Goal: Task Accomplishment & Management: Use online tool/utility

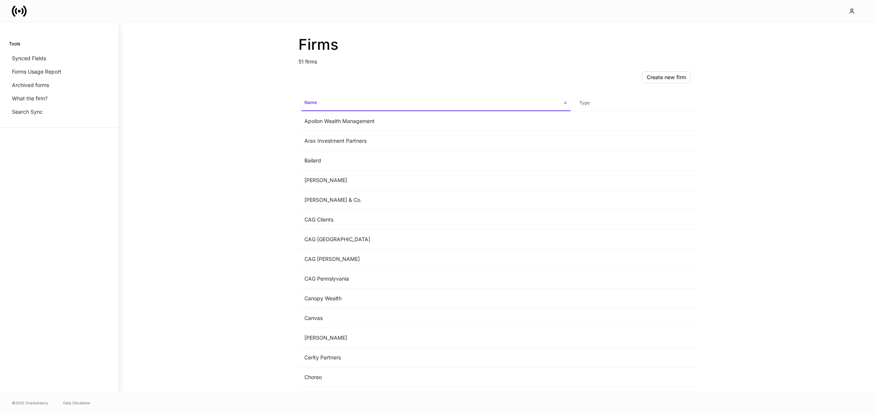
scroll to position [353, 0]
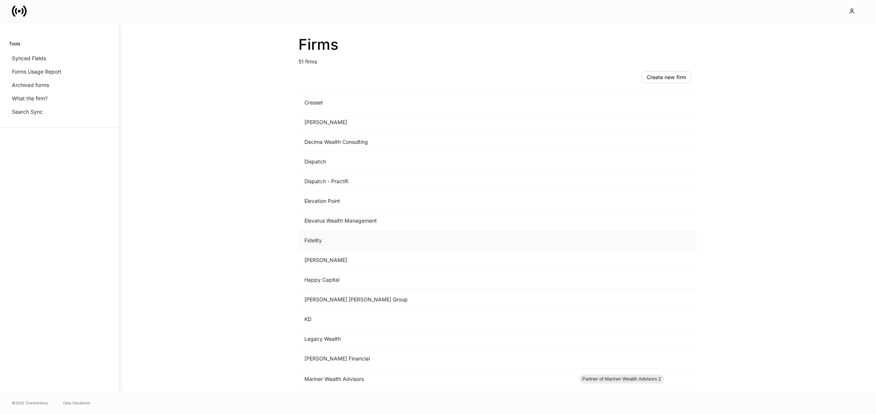
click at [368, 249] on td "Fidelity" at bounding box center [435, 241] width 275 height 20
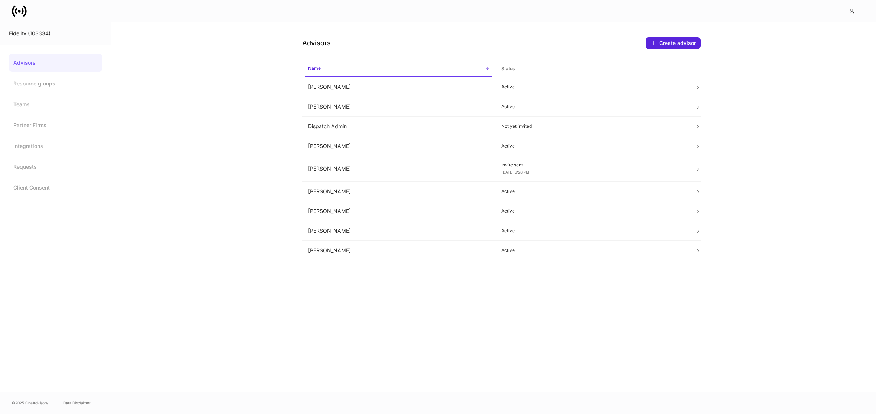
drag, startPoint x: 576, startPoint y: 33, endPoint x: 510, endPoint y: 32, distance: 66.9
click at [510, 32] on div "Advisors Create advisor" at bounding box center [501, 38] width 398 height 33
click at [478, 30] on div "Advisors Create advisor" at bounding box center [501, 38] width 398 height 33
click at [376, 128] on td "Dispatch Admin" at bounding box center [399, 127] width 194 height 20
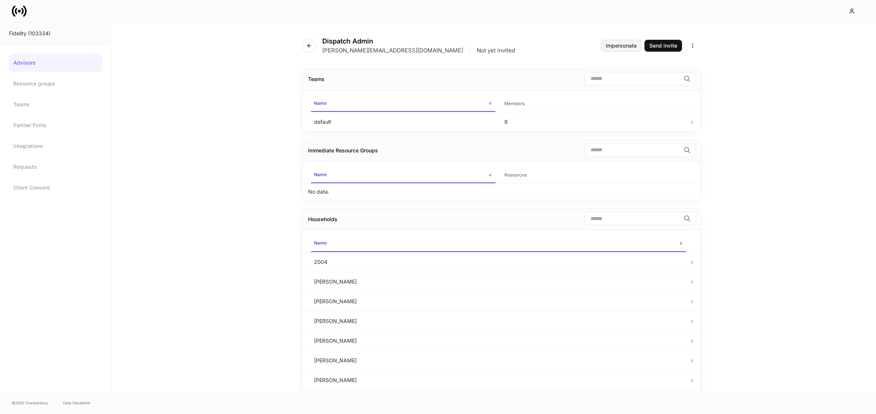
click at [614, 46] on div "Impersonate" at bounding box center [621, 45] width 31 height 5
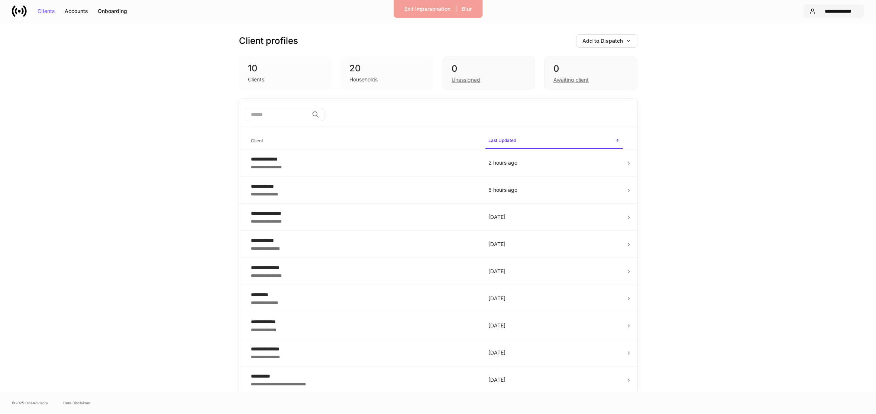
click at [836, 11] on div "**********" at bounding box center [837, 11] width 39 height 5
click at [724, 17] on div at bounding box center [438, 207] width 876 height 414
click at [614, 43] on div "Add to Dispatch" at bounding box center [606, 40] width 49 height 5
click at [588, 119] on div "View uploaded accounts" at bounding box center [592, 115] width 60 height 7
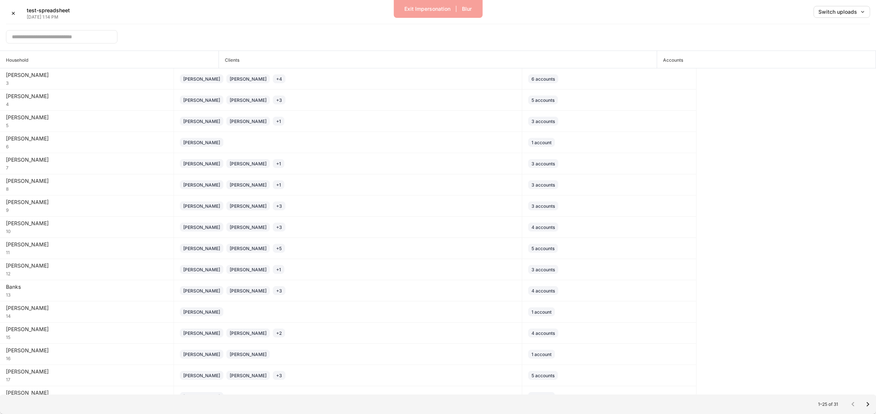
click at [870, 3] on div "✕ test-spreadsheet Sep 9, 1:14 PM Switch uploads ​" at bounding box center [438, 25] width 876 height 51
click at [847, 10] on div "Switch uploads" at bounding box center [841, 11] width 47 height 5
click at [804, 31] on div "Sep 9, 2025" at bounding box center [795, 31] width 17 height 7
click at [691, 34] on div "​" at bounding box center [438, 34] width 864 height 20
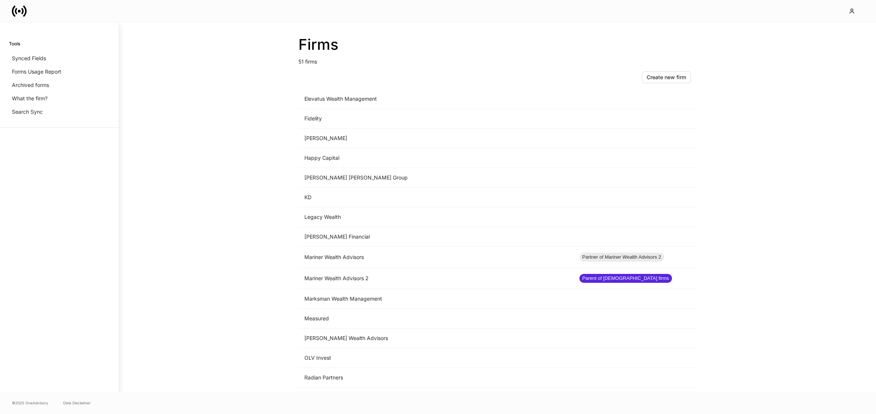
scroll to position [347, 0]
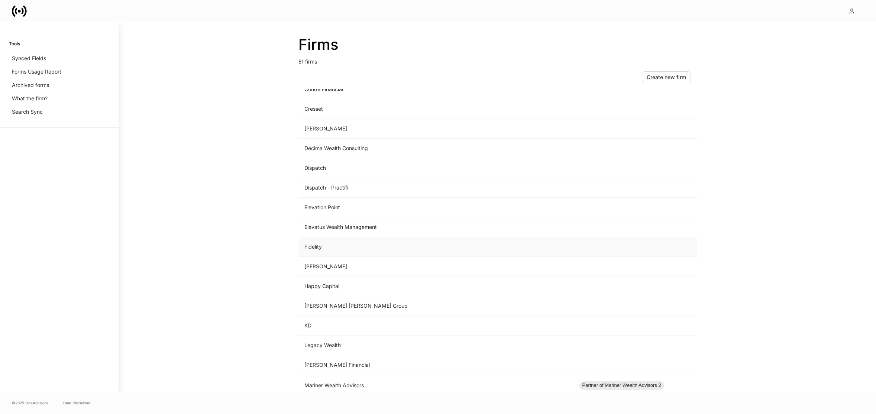
click at [373, 244] on td "Fidelity" at bounding box center [435, 247] width 275 height 20
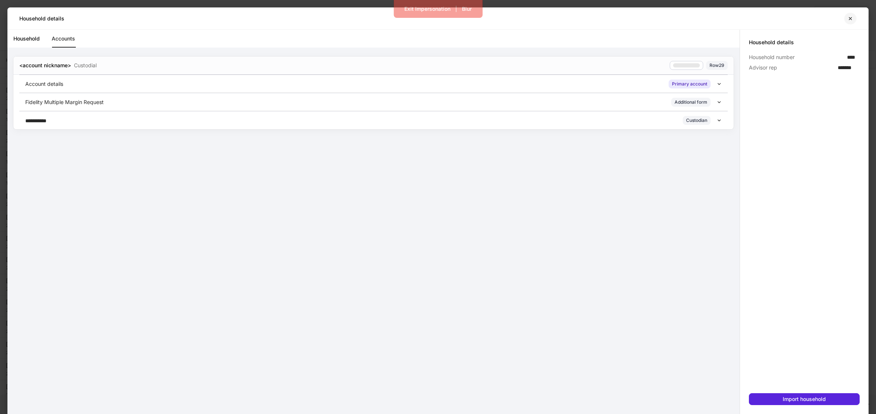
click at [852, 18] on icon "button" at bounding box center [850, 19] width 6 height 6
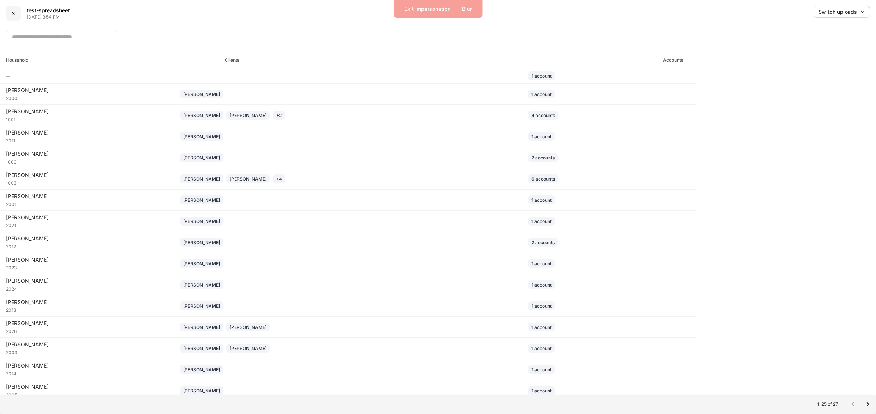
click at [14, 13] on div "✕" at bounding box center [13, 13] width 4 height 5
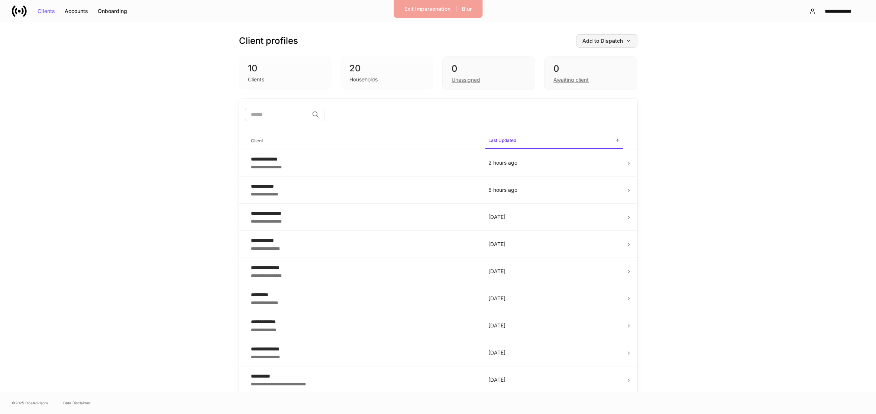
click at [622, 44] on button "Add to Dispatch" at bounding box center [606, 40] width 61 height 13
click at [607, 112] on div "View uploaded accounts" at bounding box center [592, 115] width 60 height 7
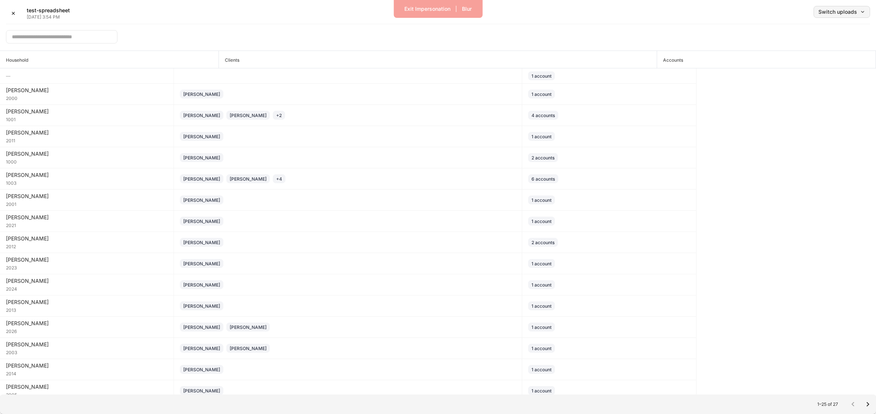
click at [845, 12] on div "Switch uploads" at bounding box center [841, 11] width 47 height 5
click at [824, 32] on li "[DATE] ✓" at bounding box center [825, 31] width 89 height 13
click at [663, 35] on div "​" at bounding box center [438, 34] width 864 height 20
drag, startPoint x: 662, startPoint y: 35, endPoint x: 625, endPoint y: 30, distance: 37.5
click at [625, 30] on div "​" at bounding box center [438, 34] width 864 height 20
